Goal: Book appointment/travel/reservation

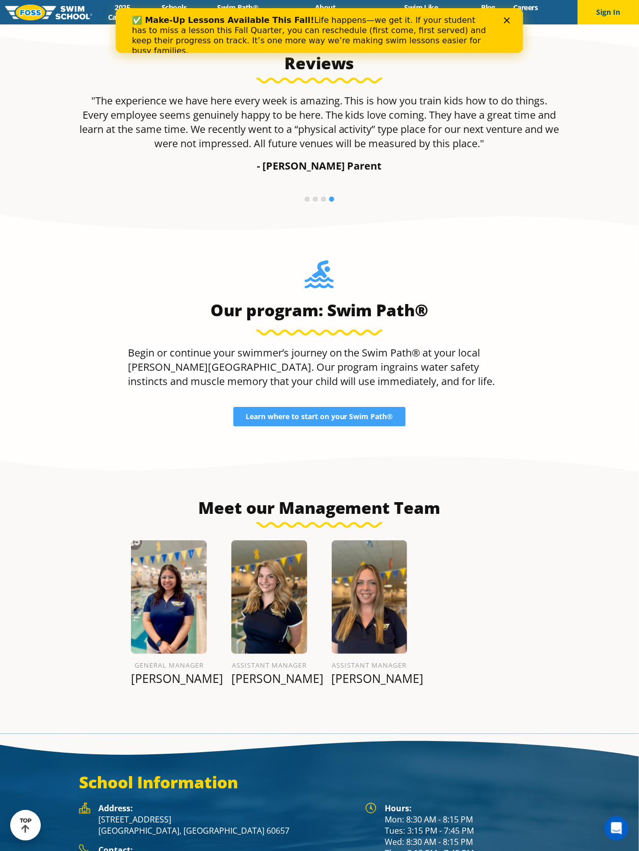
scroll to position [1014, 0]
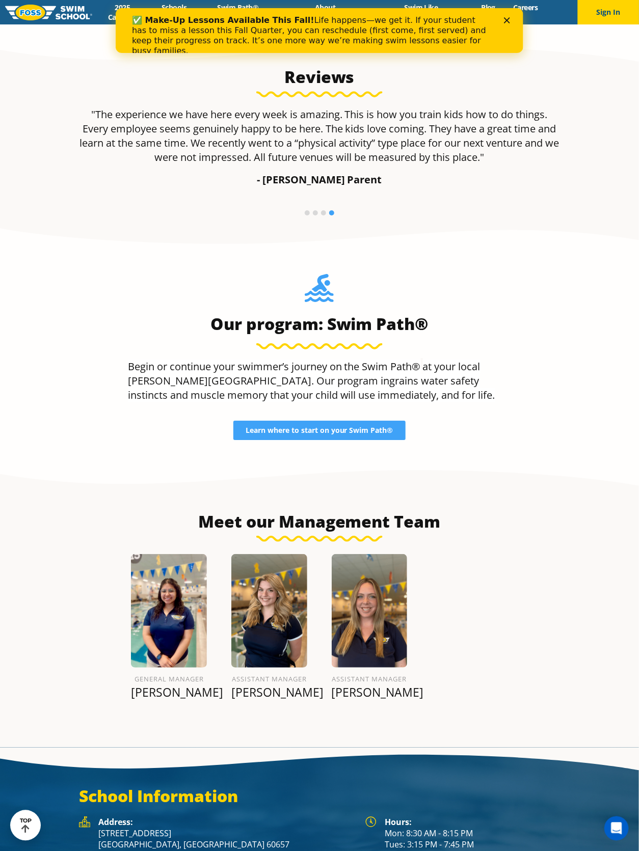
click at [506, 19] on polygon "Close" at bounding box center [507, 20] width 6 height 6
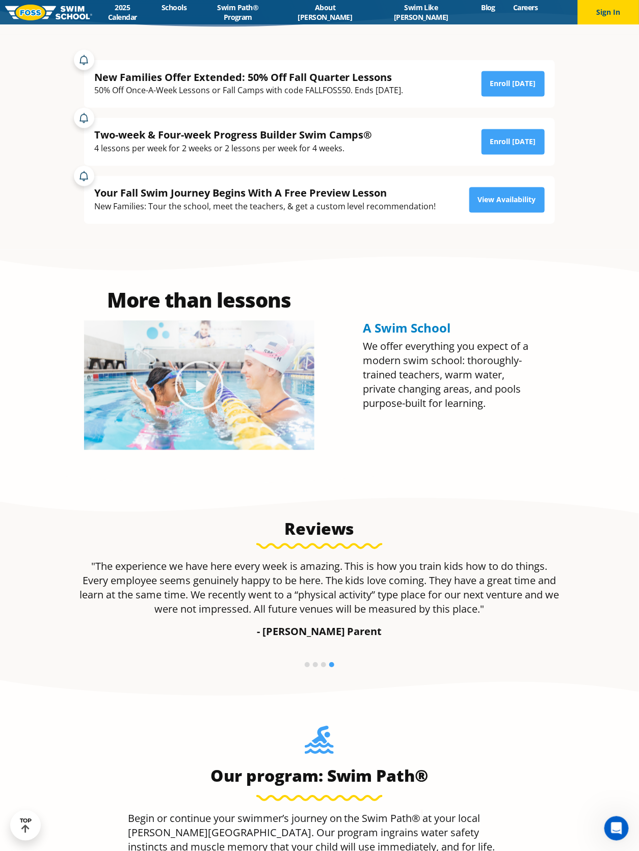
scroll to position [561, 0]
click at [188, 411] on icon "Play Video about Olympian Regan Smith, FOSS" at bounding box center [199, 386] width 51 height 51
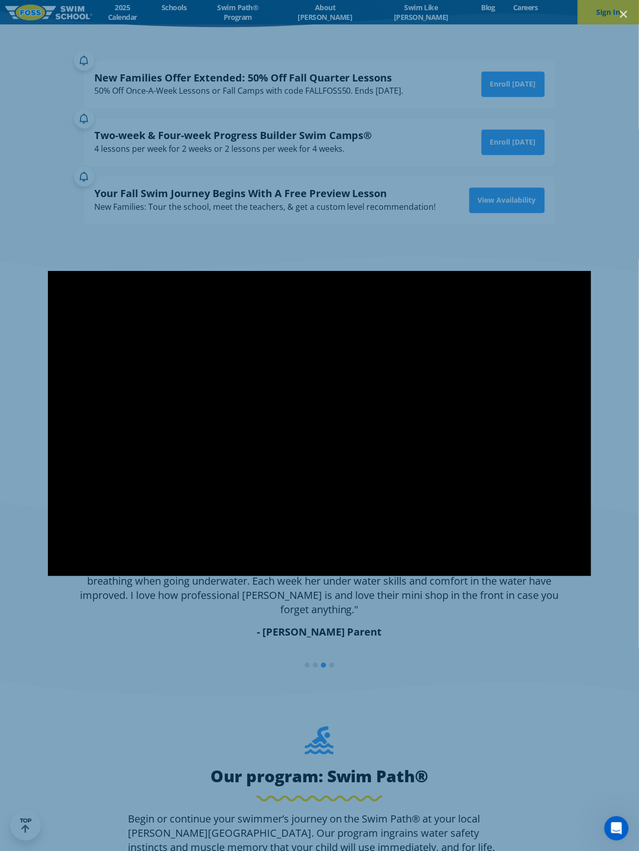
click at [579, 219] on div at bounding box center [319, 425] width 639 height 851
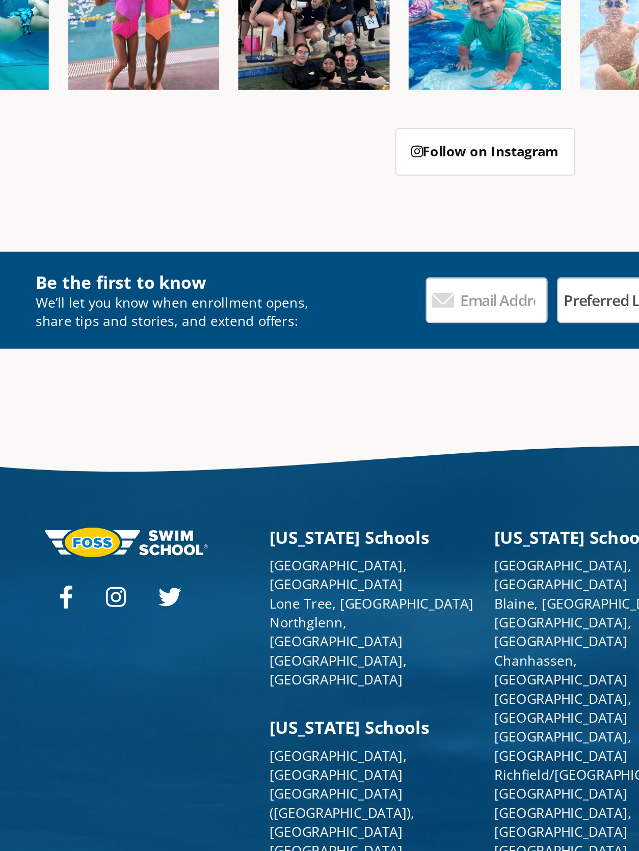
scroll to position [3538, 0]
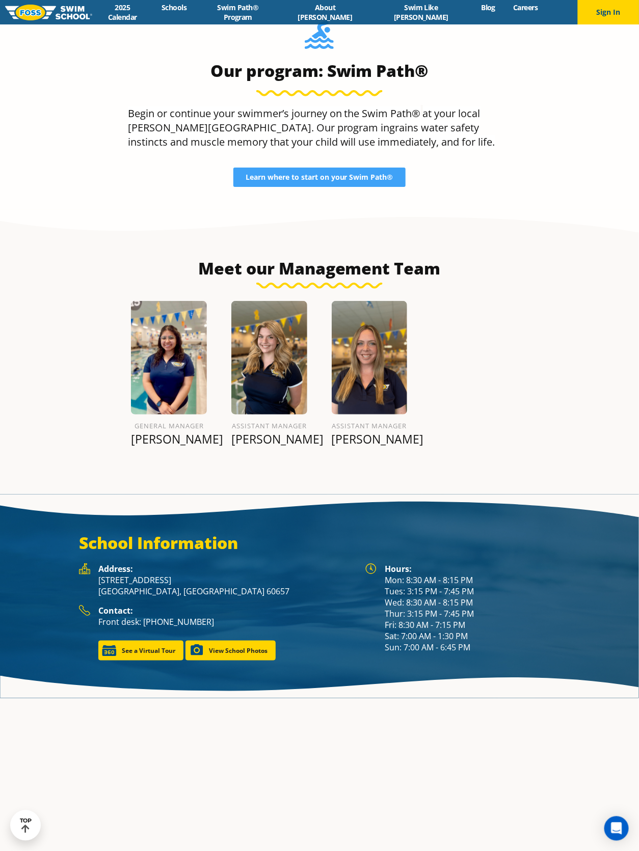
scroll to position [1264, 0]
